Goal: Transaction & Acquisition: Purchase product/service

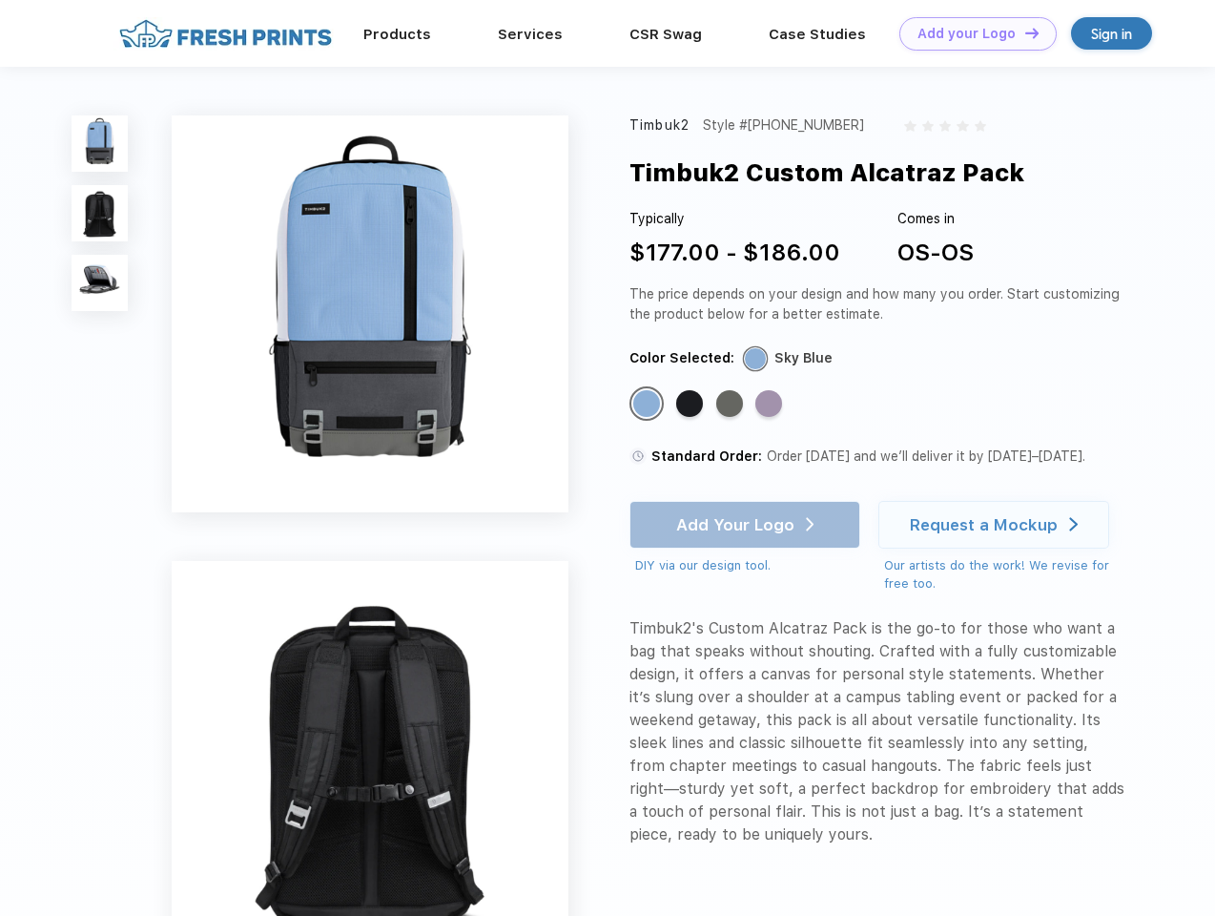
click at [971, 33] on link "Add your Logo Design Tool" at bounding box center [978, 33] width 157 height 33
click at [0, 0] on div "Design Tool" at bounding box center [0, 0] width 0 height 0
click at [1024, 32] on link "Add your Logo Design Tool" at bounding box center [978, 33] width 157 height 33
click at [100, 143] on img at bounding box center [100, 143] width 56 height 56
click at [100, 214] on img at bounding box center [100, 213] width 56 height 56
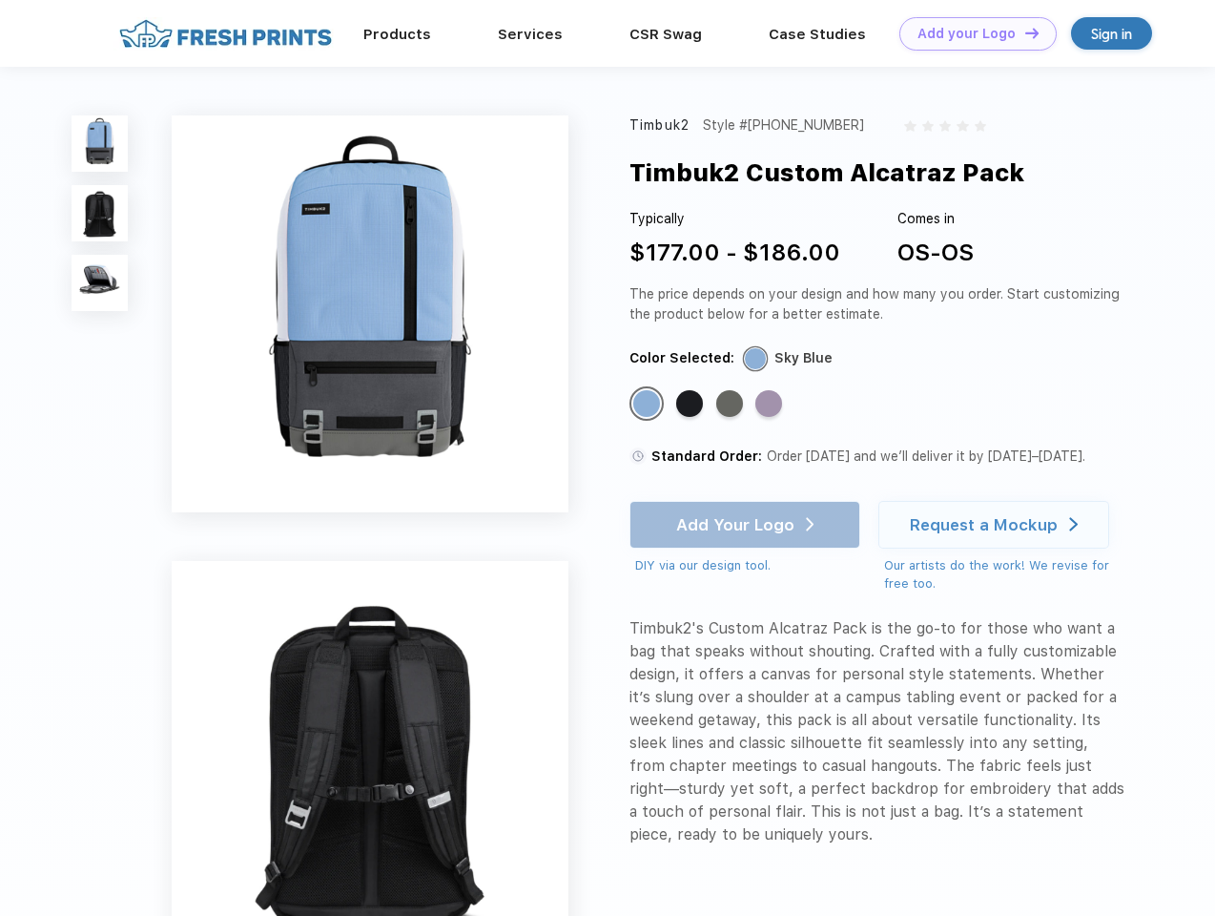
click at [100, 283] on img at bounding box center [100, 283] width 56 height 56
click at [649, 404] on div "Standard Color" at bounding box center [646, 403] width 27 height 27
click at [692, 404] on div "Standard Color" at bounding box center [689, 403] width 27 height 27
click at [732, 404] on div "Standard Color" at bounding box center [729, 403] width 27 height 27
click at [771, 404] on div "Standard Color" at bounding box center [769, 403] width 27 height 27
